Goal: Information Seeking & Learning: Find contact information

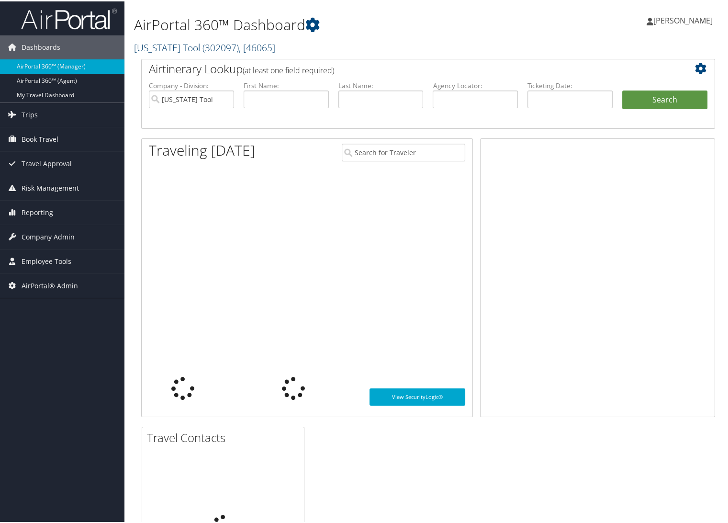
click at [167, 42] on link "Oregon Tool ( 302097 ) , [ 46065 ]" at bounding box center [204, 46] width 141 height 13
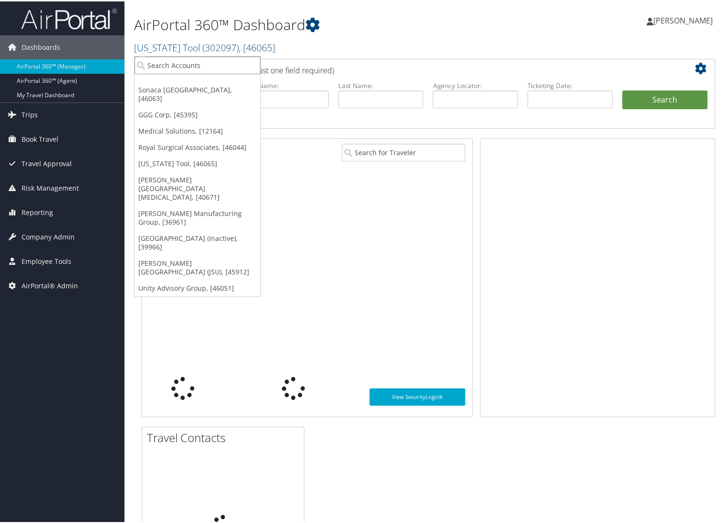
click at [170, 62] on input "search" at bounding box center [198, 64] width 126 height 18
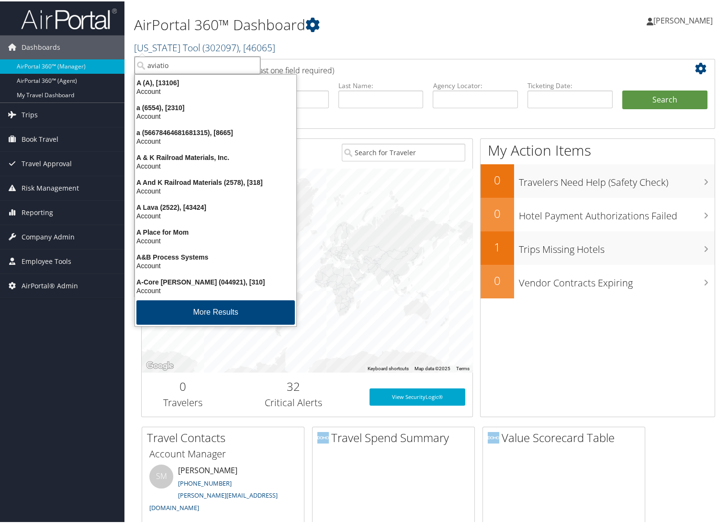
type input "aviation"
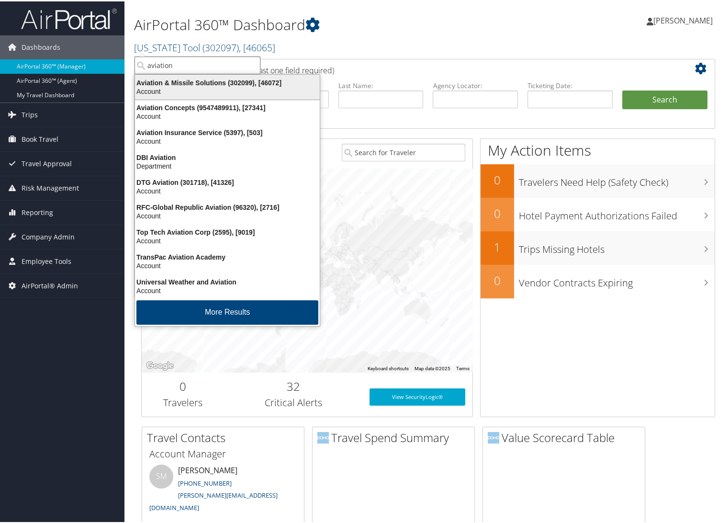
click at [178, 82] on div "Aviation & Missile Solutions (302099), [46072]" at bounding box center [227, 81] width 196 height 9
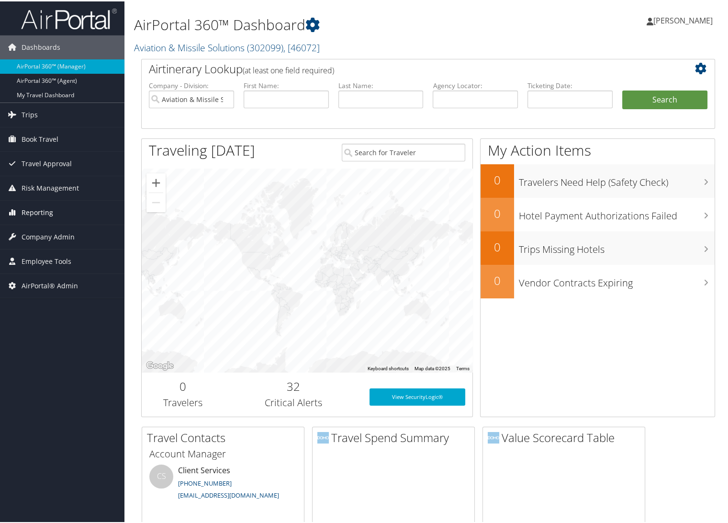
click at [37, 214] on span "Reporting" at bounding box center [38, 211] width 32 height 24
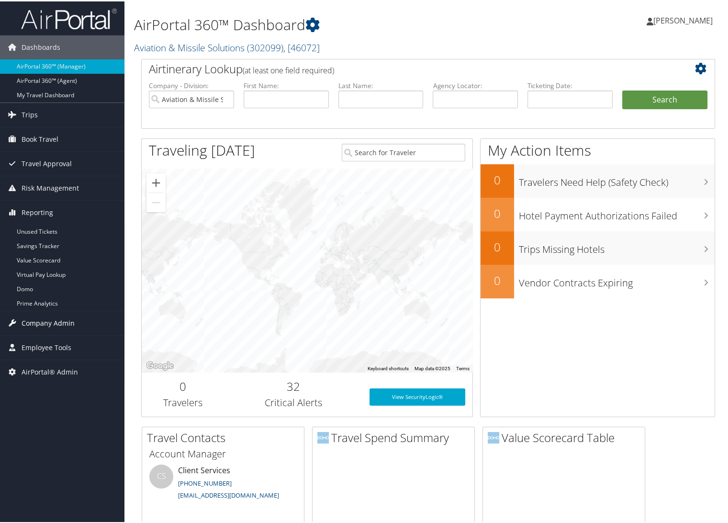
click at [44, 318] on span "Company Admin" at bounding box center [48, 322] width 53 height 24
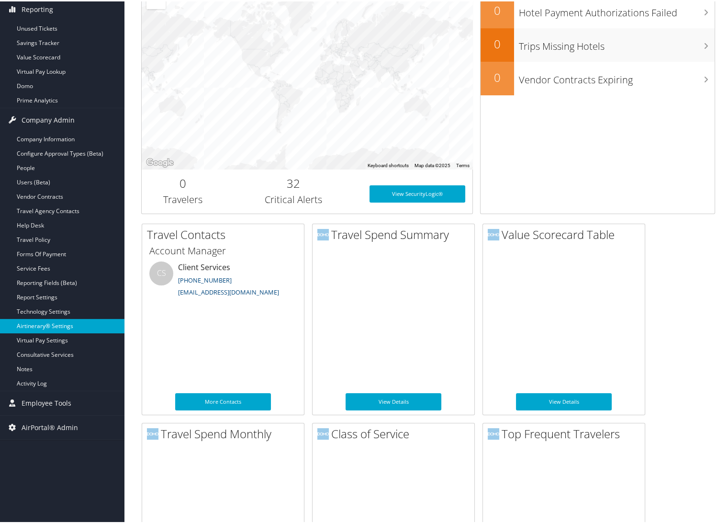
scroll to position [213, 0]
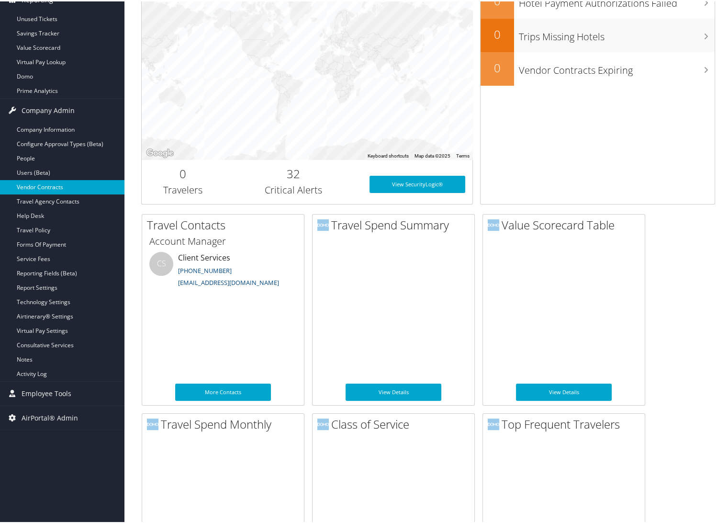
click at [58, 180] on link "Vendor Contracts" at bounding box center [62, 186] width 124 height 14
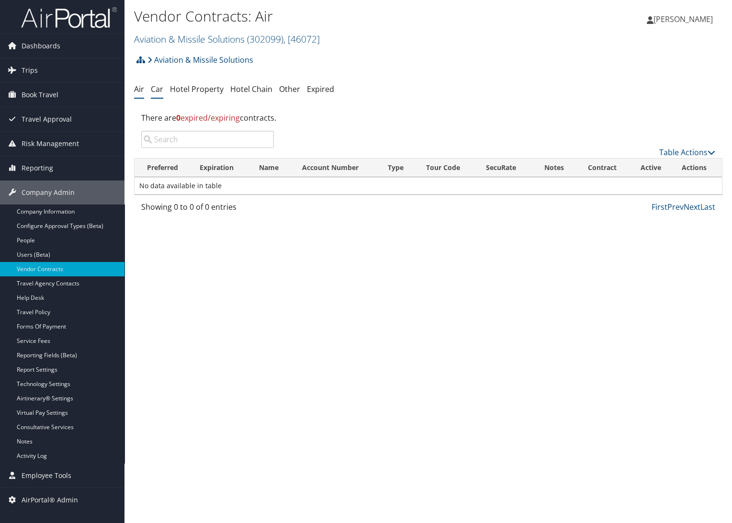
click at [158, 85] on link "Car" at bounding box center [157, 89] width 12 height 11
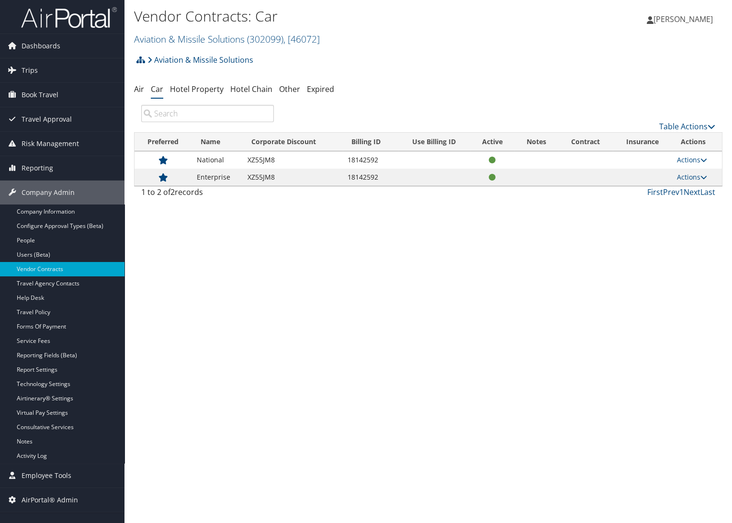
click at [141, 31] on h2 "Aviation & Missile Solutions ( 302099 ) , [ 46072 ]" at bounding box center [330, 38] width 392 height 16
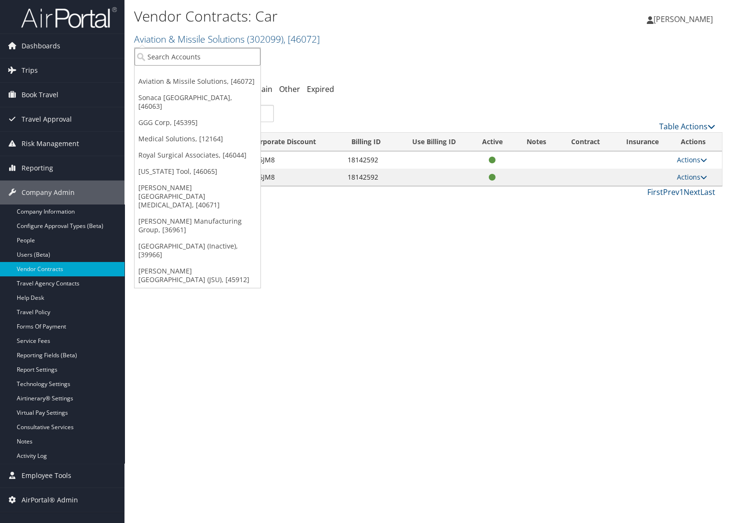
click at [146, 56] on input "search" at bounding box center [198, 57] width 126 height 18
type input "medical"
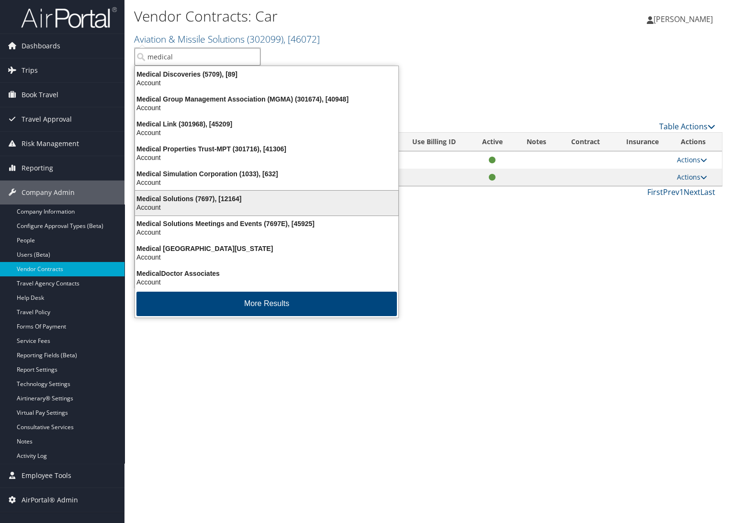
click at [212, 197] on div "Medical Solutions (7697), [12164]" at bounding box center [266, 198] width 275 height 9
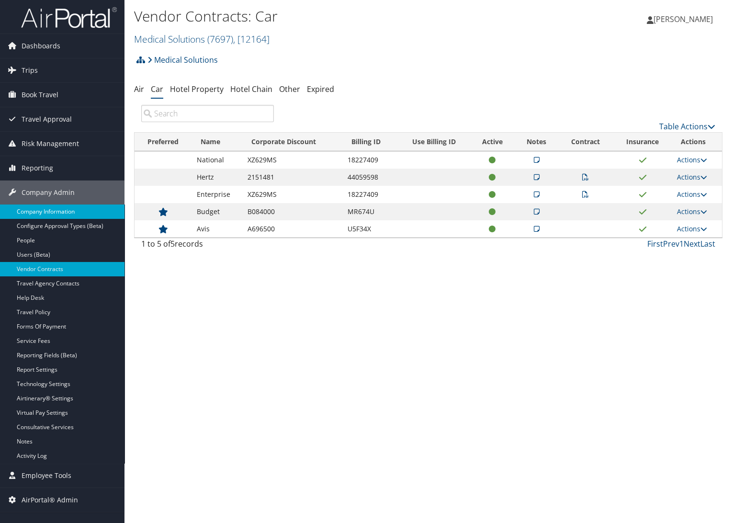
click at [59, 211] on link "Company Information" at bounding box center [62, 211] width 124 height 14
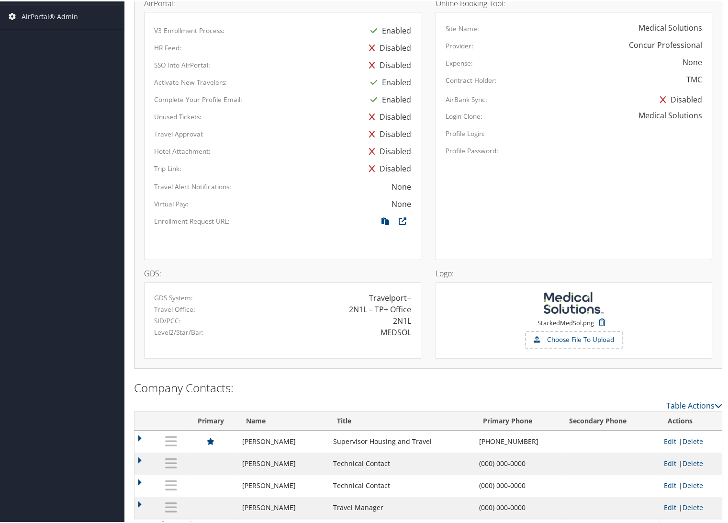
scroll to position [494, 0]
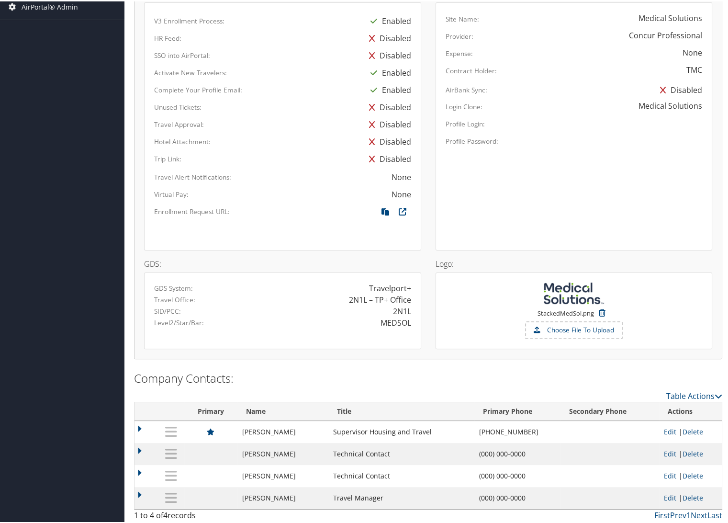
drag, startPoint x: 243, startPoint y: 427, endPoint x: 302, endPoint y: 428, distance: 59.4
click at [302, 428] on td "[PERSON_NAME]" at bounding box center [282, 430] width 90 height 22
copy td "[PERSON_NAME]"
click at [137, 425] on td at bounding box center [146, 430] width 23 height 22
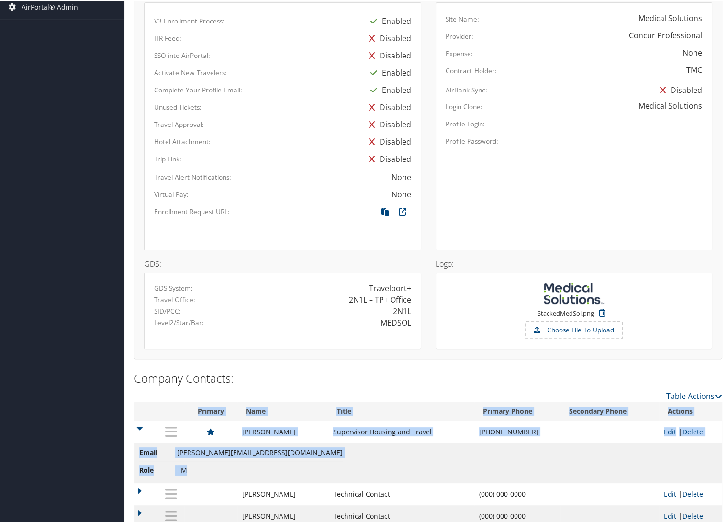
drag, startPoint x: 323, startPoint y: 449, endPoint x: 177, endPoint y: 449, distance: 146.5
click at [130, 449] on div "Company Information Medical Solutions ( 7697 ) , [ 12164 ] Medical Solutions Av…" at bounding box center [427, 35] width 607 height 1058
click at [177, 449] on span "[PERSON_NAME][EMAIL_ADDRESS][DOMAIN_NAME]" at bounding box center [260, 450] width 166 height 9
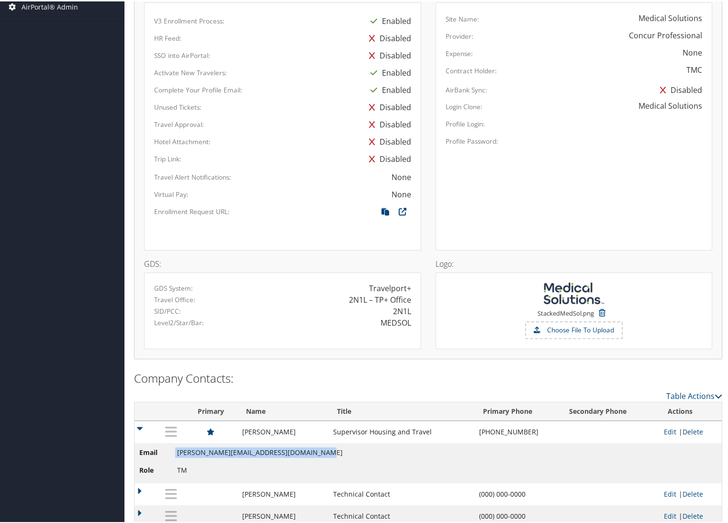
drag, startPoint x: 174, startPoint y: 449, endPoint x: 308, endPoint y: 449, distance: 134.0
click at [308, 449] on li "Email [PERSON_NAME][EMAIL_ADDRESS][DOMAIN_NAME]" at bounding box center [240, 453] width 203 height 14
copy li "[PERSON_NAME][EMAIL_ADDRESS][DOMAIN_NAME]"
